Goal: Navigation & Orientation: Find specific page/section

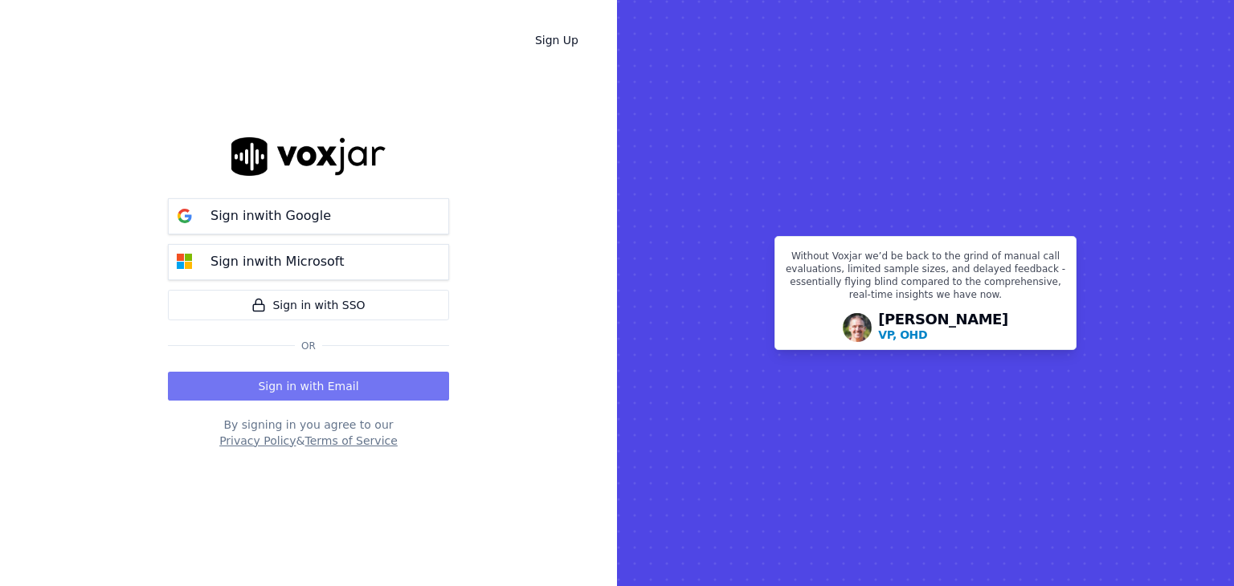
click at [321, 386] on button "Sign in with Email" at bounding box center [308, 386] width 281 height 29
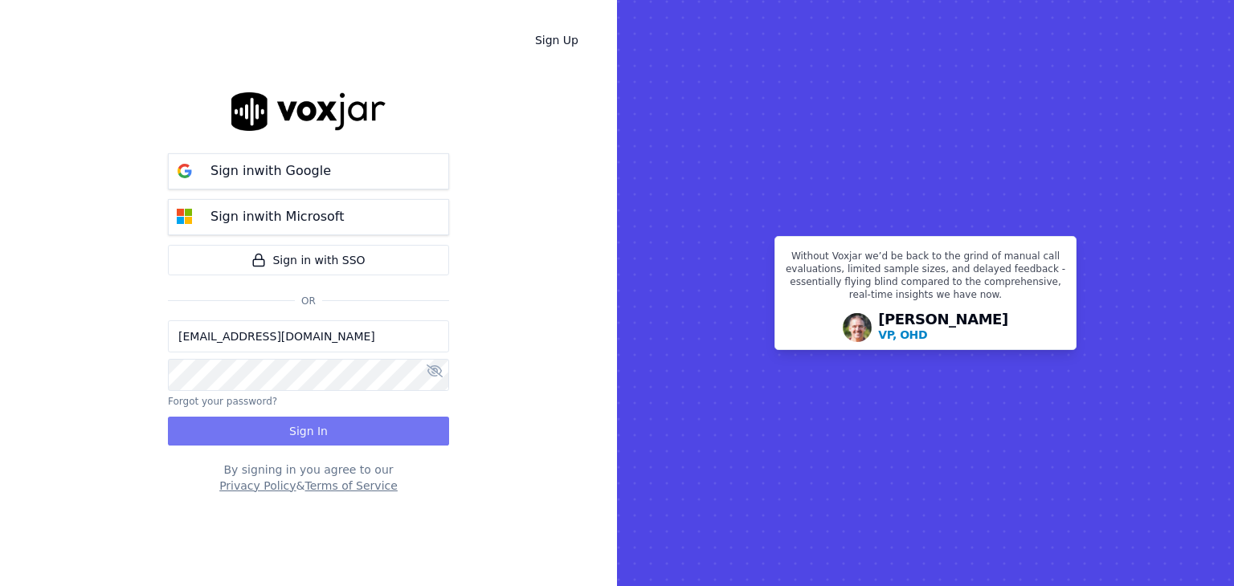
click at [331, 432] on button "Sign In" at bounding box center [308, 431] width 281 height 29
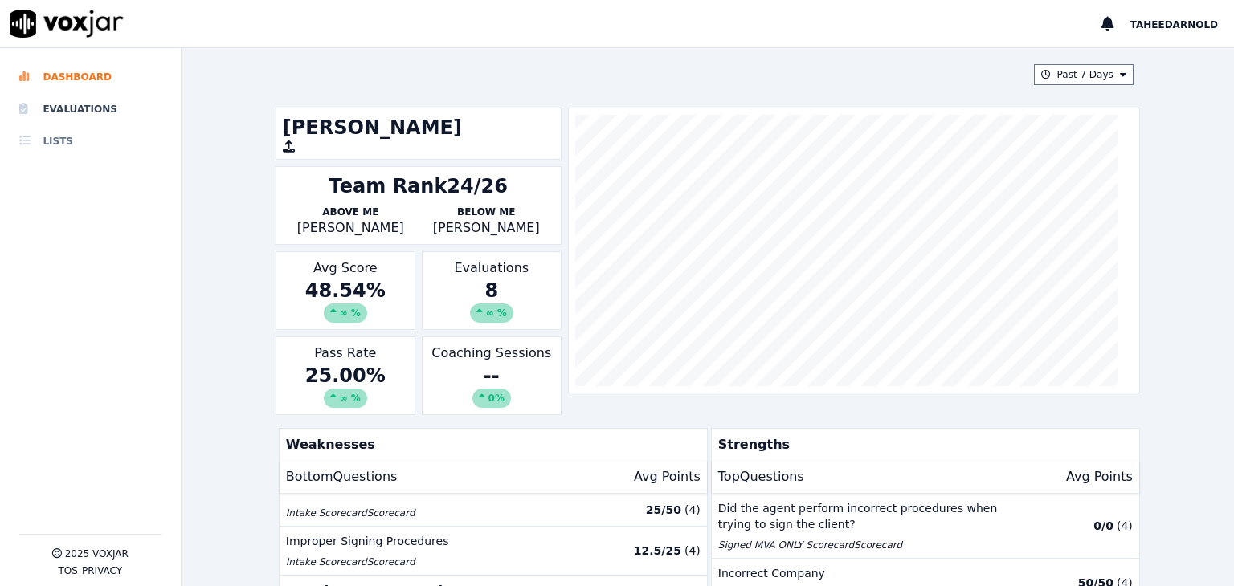
click at [36, 138] on li "Lists" at bounding box center [90, 141] width 142 height 32
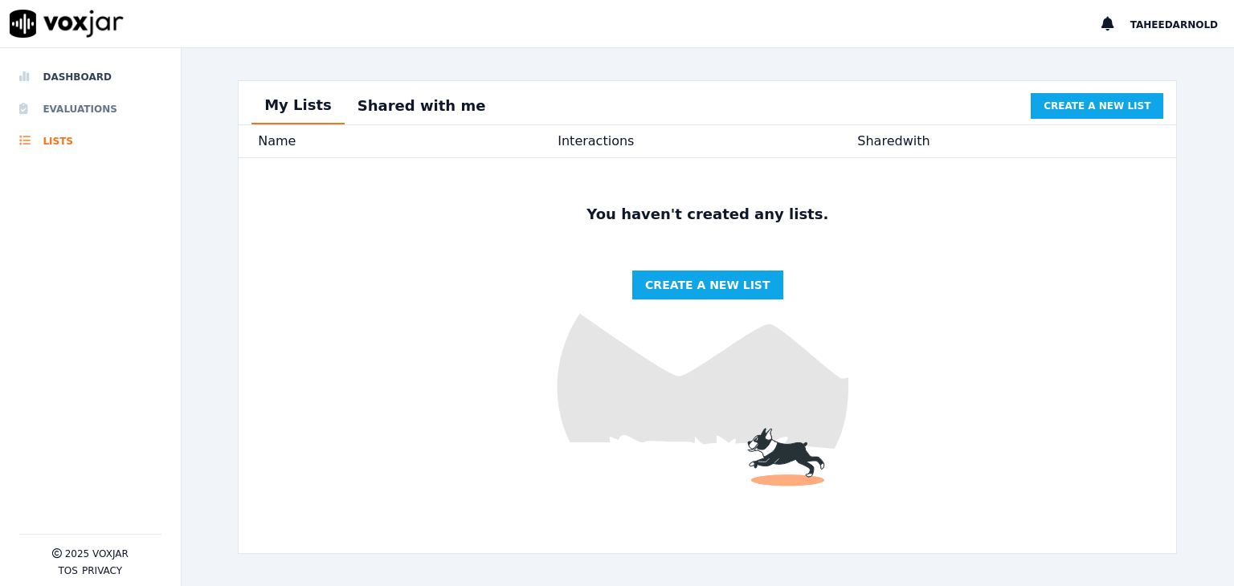
click at [58, 108] on li "Evaluations" at bounding box center [90, 109] width 142 height 32
